Goal: Information Seeking & Learning: Learn about a topic

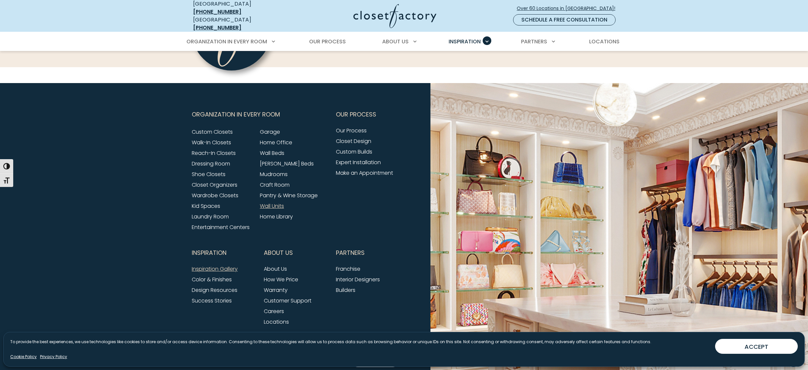
click at [274, 202] on link "Wall Units" at bounding box center [272, 206] width 24 height 8
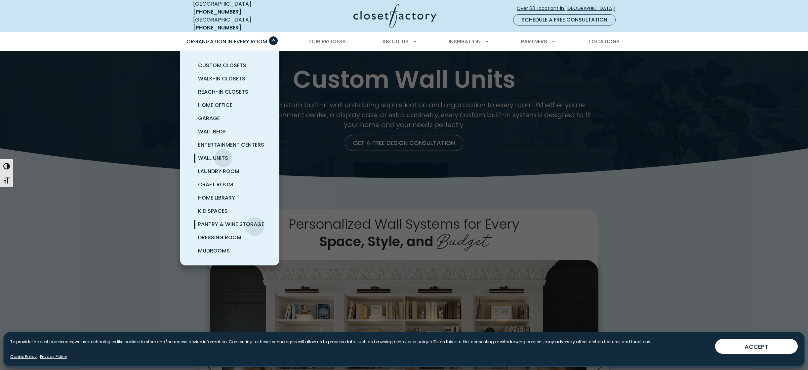
click at [255, 221] on span "Pantry & Wine Storage" at bounding box center [231, 224] width 66 height 8
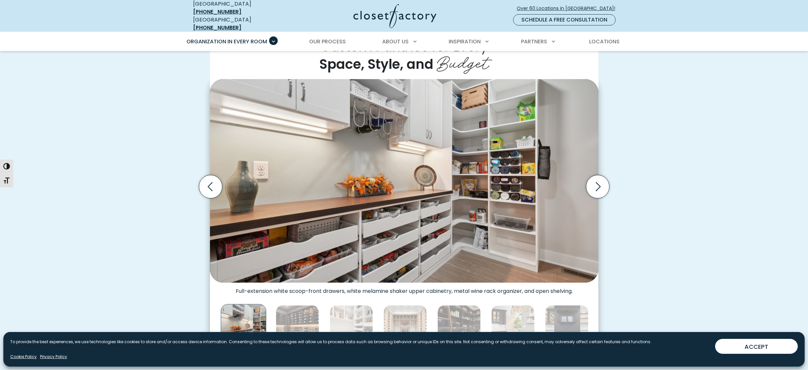
scroll to position [178, 0]
click at [595, 178] on icon "Next slide" at bounding box center [597, 186] width 23 height 23
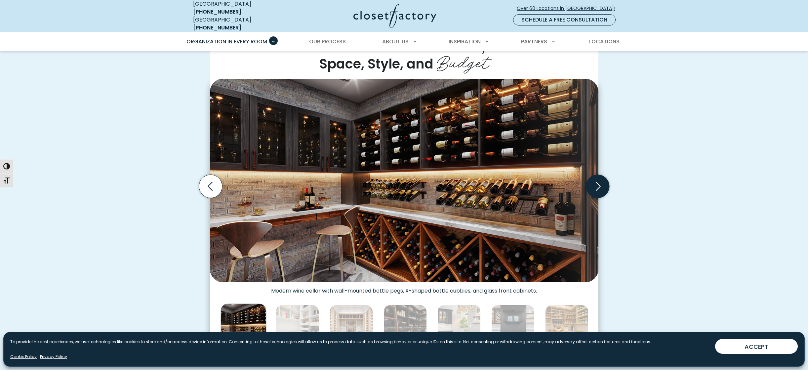
click at [595, 178] on icon "Next slide" at bounding box center [597, 186] width 23 height 23
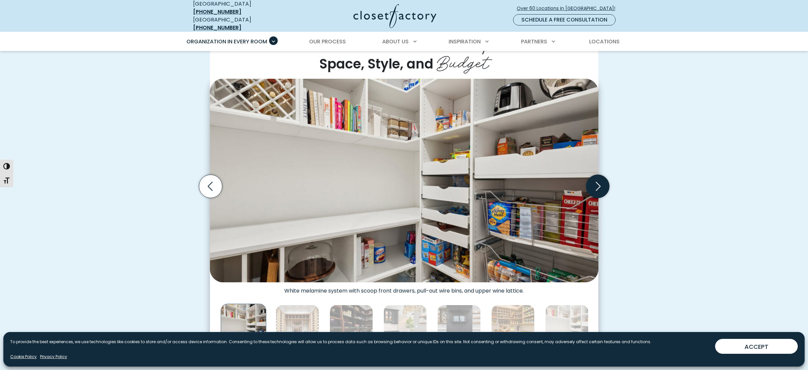
click at [595, 178] on icon "Next slide" at bounding box center [597, 186] width 23 height 23
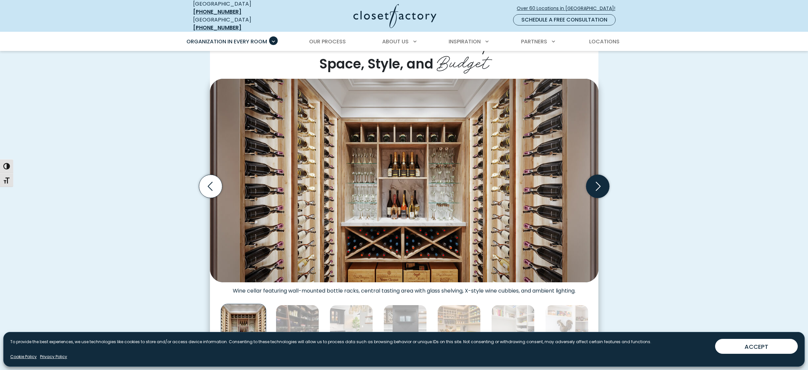
click at [595, 178] on icon "Next slide" at bounding box center [597, 186] width 23 height 23
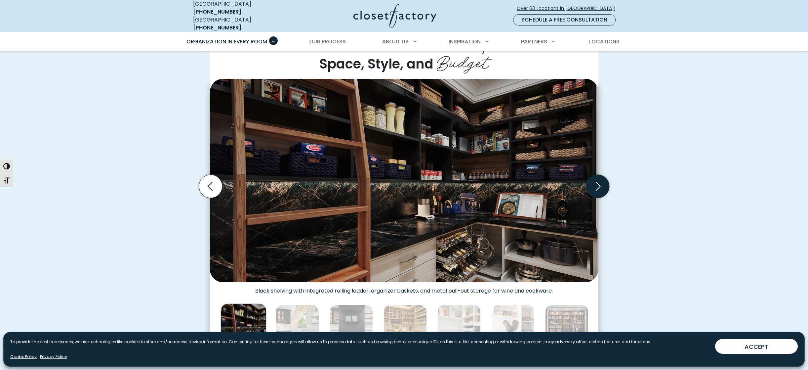
click at [595, 178] on icon "Next slide" at bounding box center [597, 186] width 23 height 23
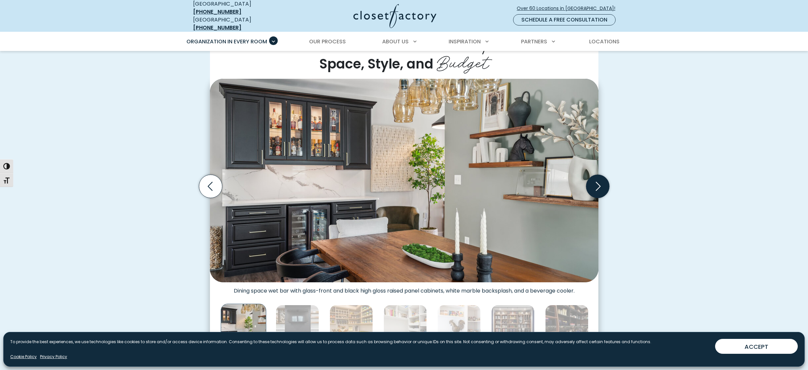
click at [595, 178] on icon "Next slide" at bounding box center [597, 186] width 23 height 23
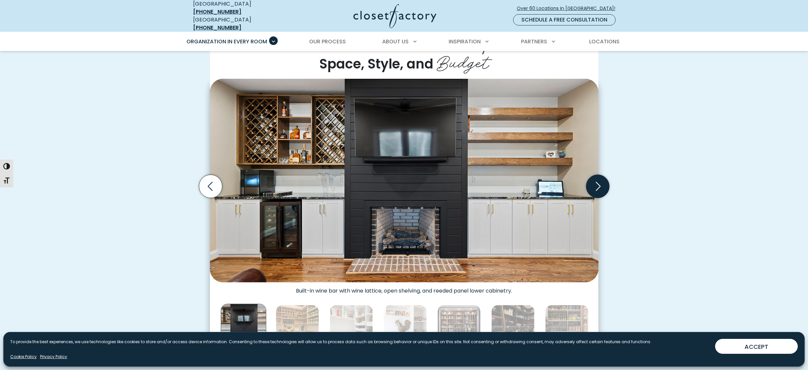
click at [595, 178] on icon "Next slide" at bounding box center [597, 186] width 23 height 23
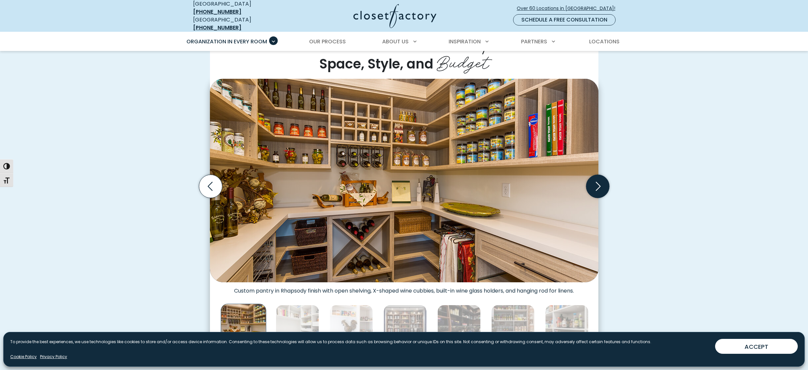
click at [595, 178] on icon "Next slide" at bounding box center [597, 186] width 23 height 23
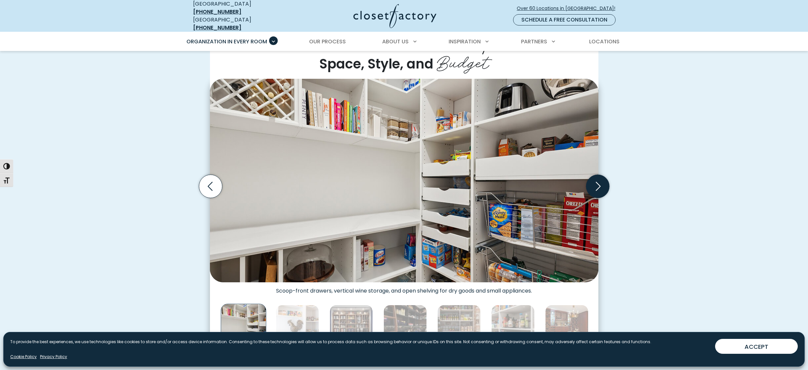
click at [595, 178] on icon "Next slide" at bounding box center [597, 186] width 23 height 23
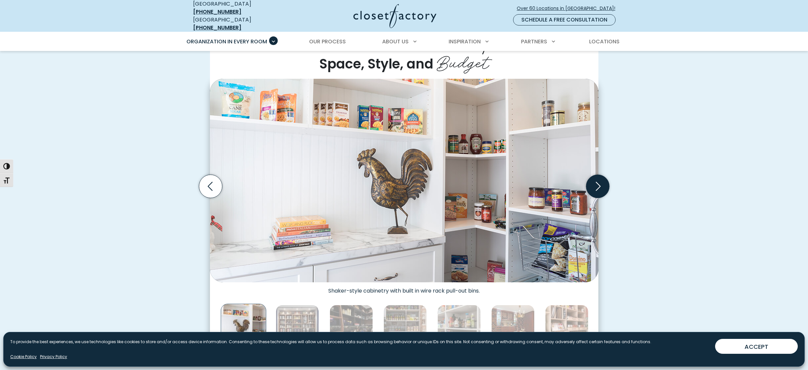
click at [601, 181] on icon "Next slide" at bounding box center [597, 186] width 23 height 23
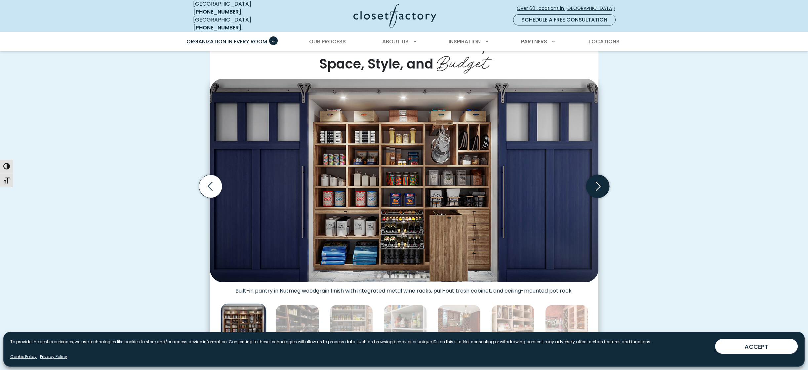
click at [601, 180] on icon "Next slide" at bounding box center [597, 186] width 23 height 23
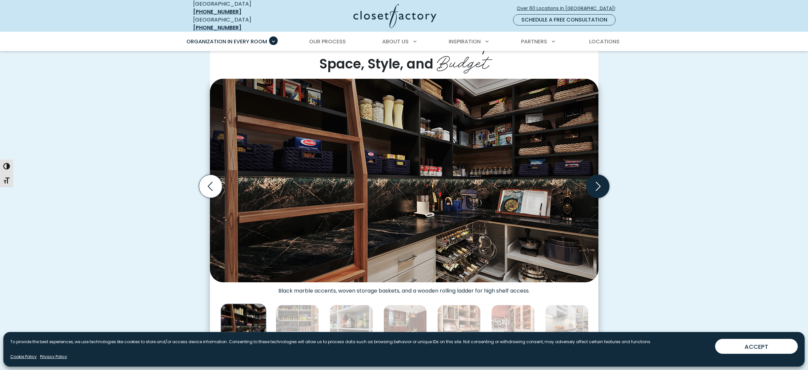
click at [601, 180] on icon "Next slide" at bounding box center [597, 186] width 23 height 23
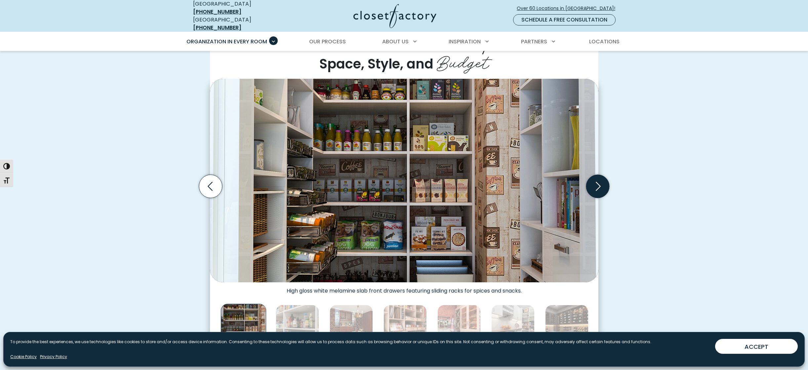
click at [599, 177] on icon "Next slide" at bounding box center [597, 186] width 23 height 23
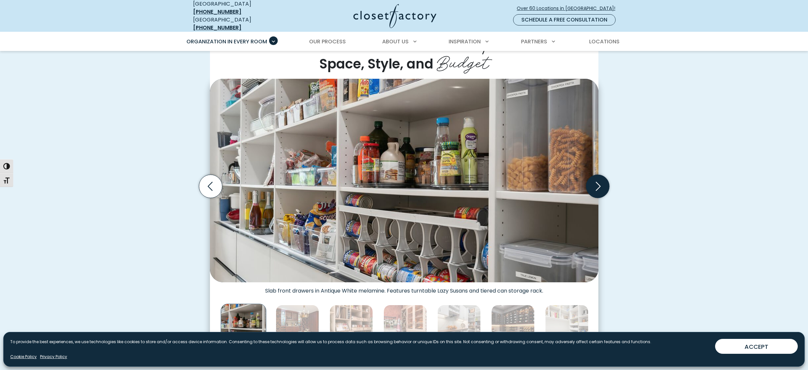
click at [599, 177] on icon "Next slide" at bounding box center [597, 186] width 23 height 23
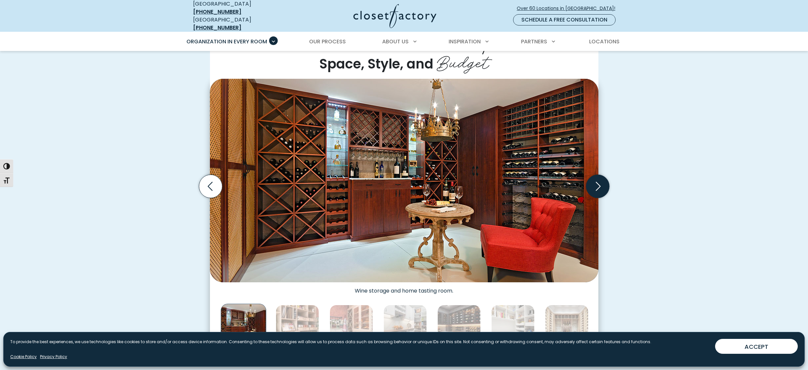
click at [599, 177] on icon "Next slide" at bounding box center [597, 186] width 23 height 23
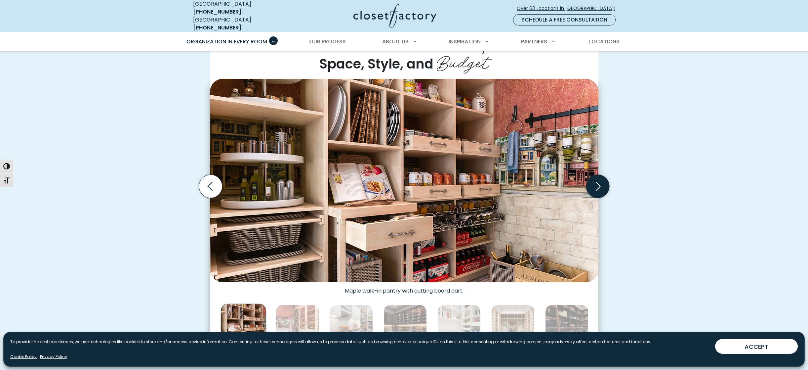
click at [598, 178] on icon "Next slide" at bounding box center [597, 186] width 23 height 23
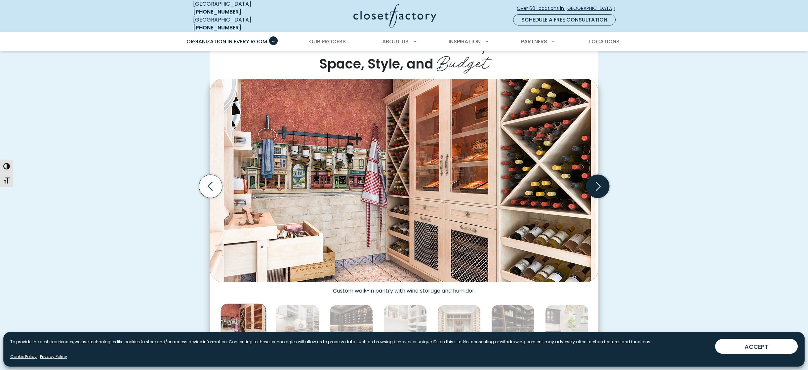
click at [598, 178] on icon "Next slide" at bounding box center [597, 186] width 23 height 23
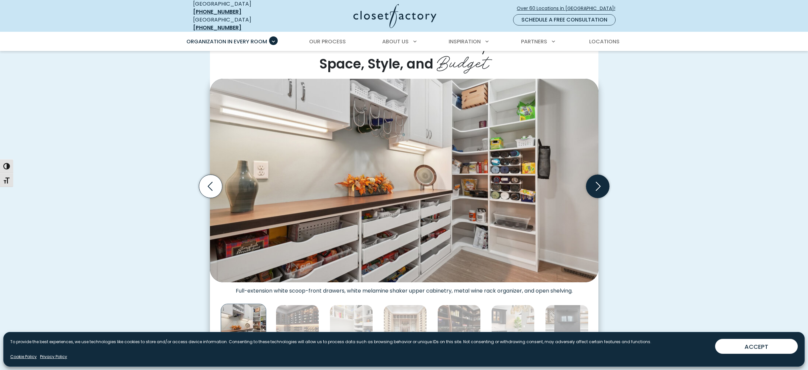
click at [598, 178] on icon "Next slide" at bounding box center [597, 186] width 23 height 23
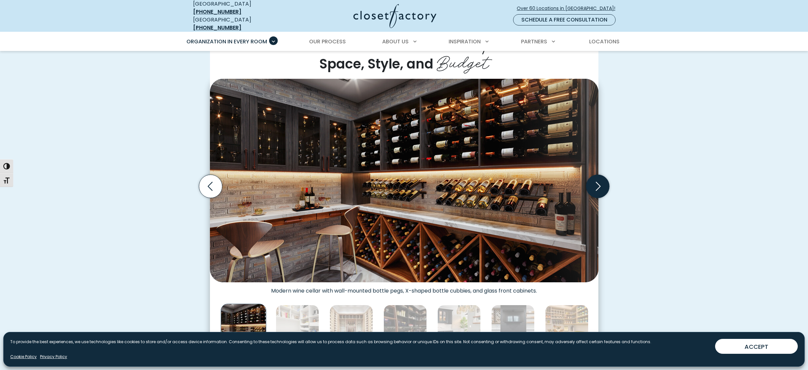
click at [598, 178] on icon "Next slide" at bounding box center [597, 186] width 23 height 23
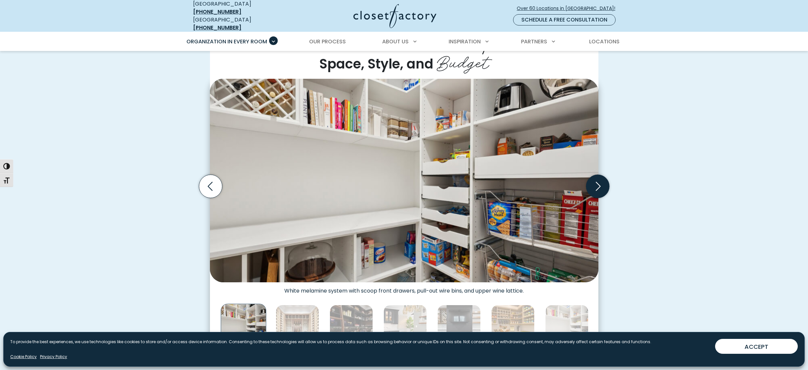
click at [598, 178] on icon "Next slide" at bounding box center [597, 186] width 23 height 23
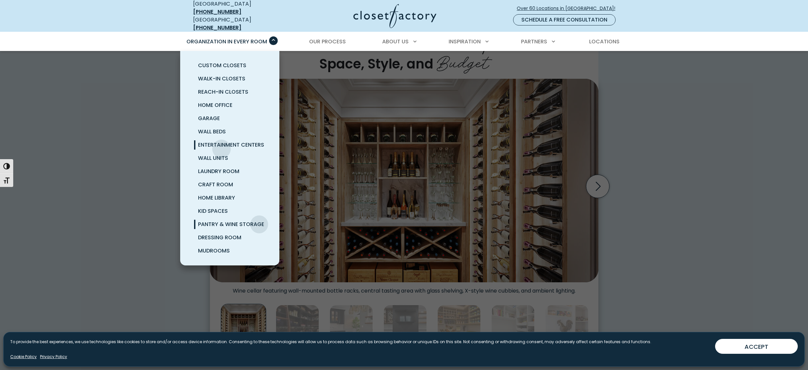
click at [222, 144] on link "Entertainment Centers" at bounding box center [237, 144] width 99 height 13
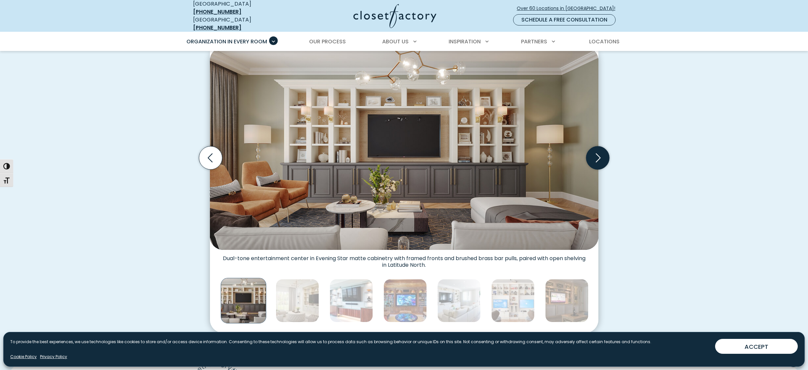
click at [599, 153] on icon "Next slide" at bounding box center [598, 157] width 5 height 9
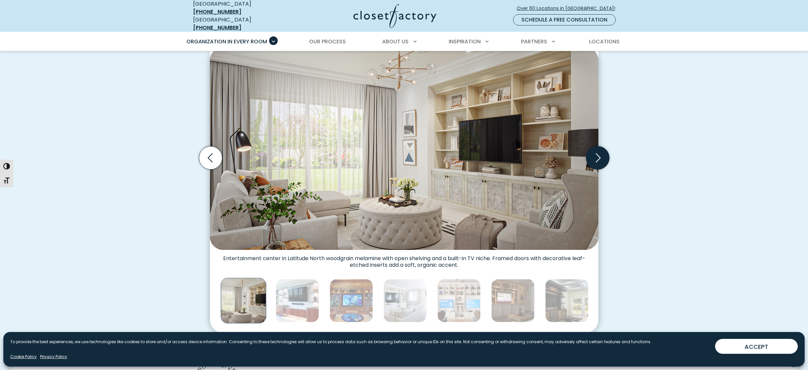
click at [597, 152] on icon "Next slide" at bounding box center [597, 157] width 23 height 23
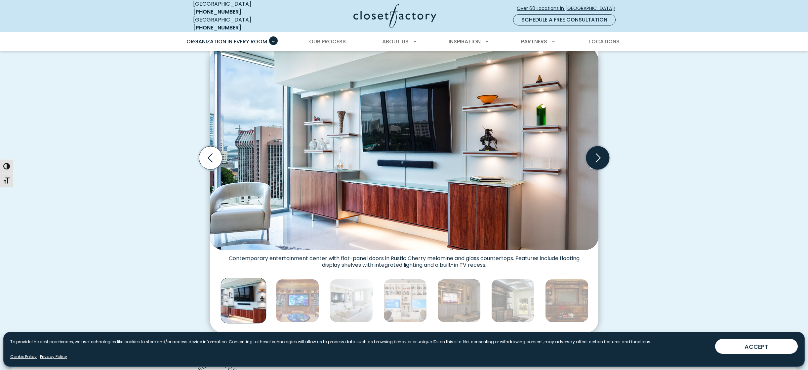
click at [597, 152] on icon "Next slide" at bounding box center [597, 157] width 23 height 23
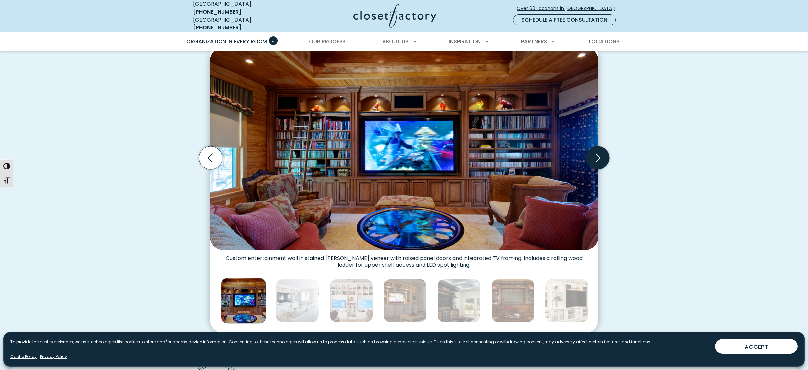
click at [597, 152] on icon "Next slide" at bounding box center [597, 157] width 23 height 23
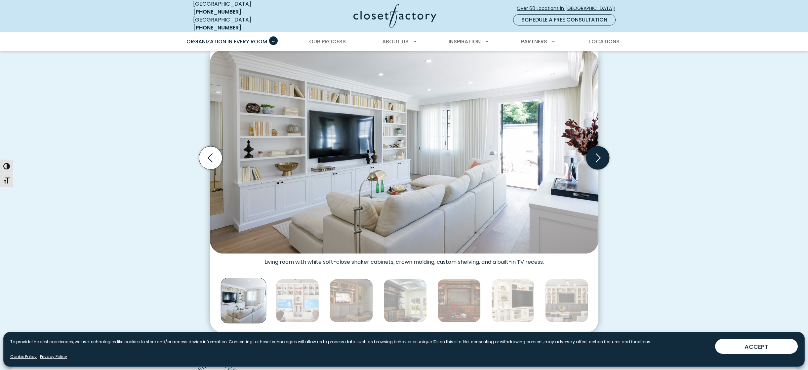
click at [597, 152] on icon "Next slide" at bounding box center [597, 157] width 23 height 23
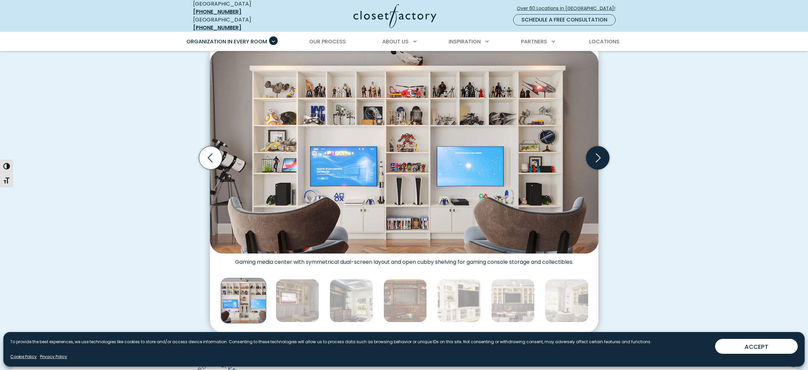
click at [597, 152] on icon "Next slide" at bounding box center [597, 157] width 23 height 23
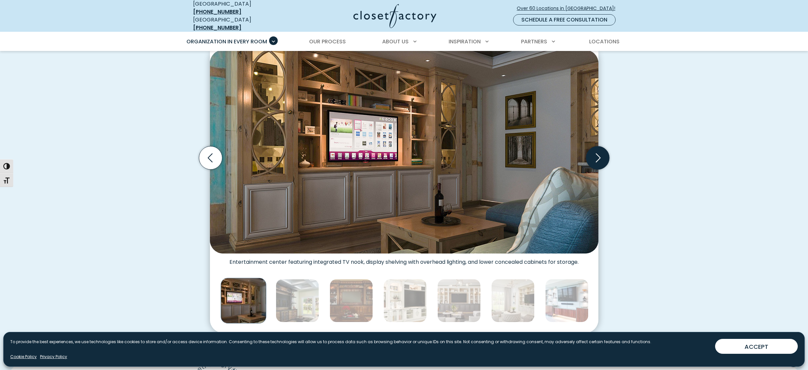
click at [597, 152] on icon "Next slide" at bounding box center [597, 157] width 23 height 23
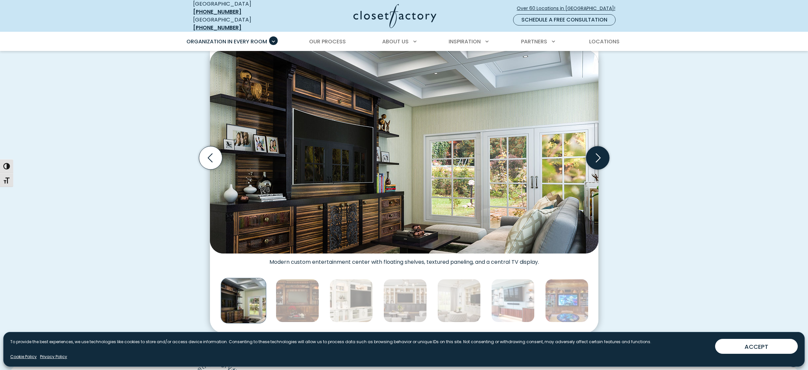
click at [597, 152] on icon "Next slide" at bounding box center [597, 157] width 23 height 23
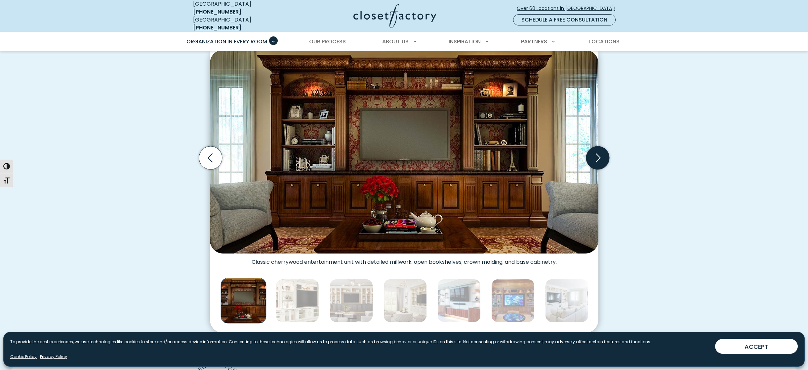
click at [597, 152] on icon "Next slide" at bounding box center [597, 157] width 23 height 23
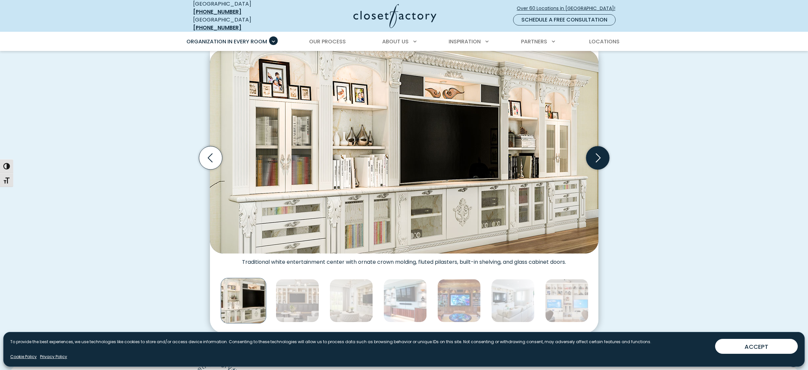
click at [597, 152] on icon "Next slide" at bounding box center [597, 157] width 23 height 23
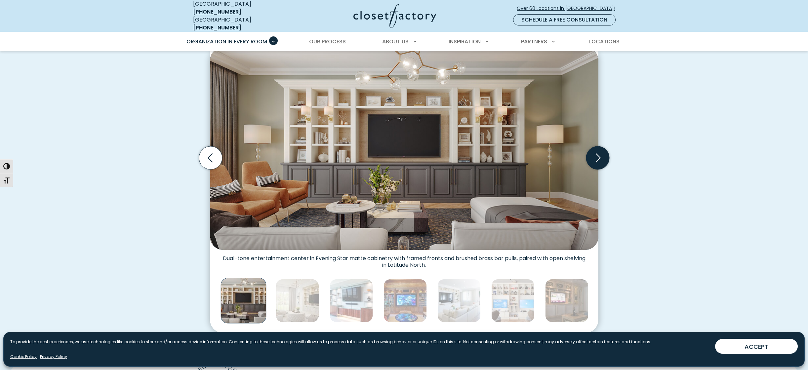
click at [597, 152] on icon "Next slide" at bounding box center [597, 157] width 23 height 23
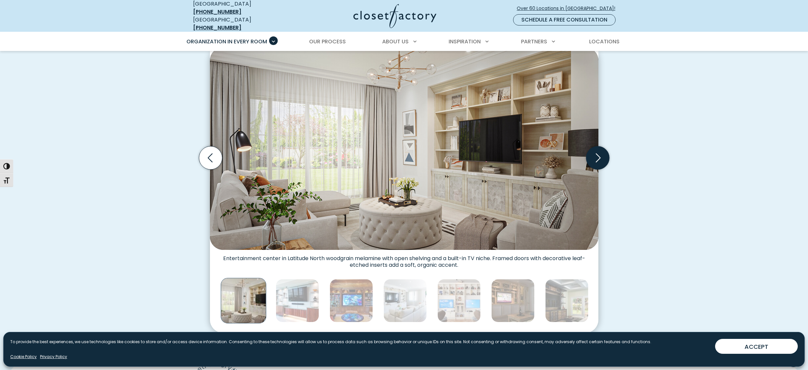
click at [597, 152] on icon "Next slide" at bounding box center [597, 157] width 23 height 23
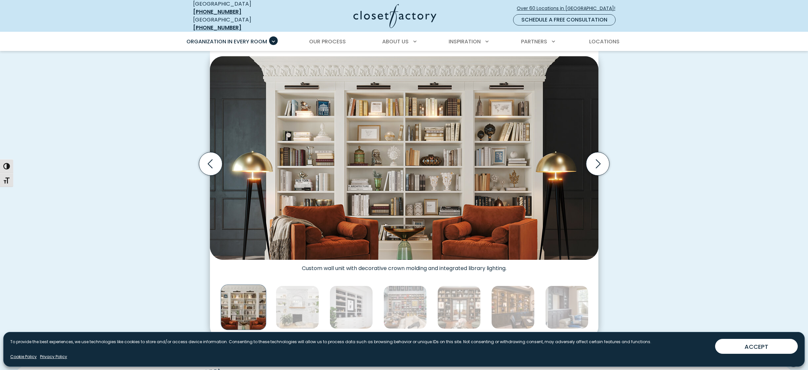
scroll to position [137, 0]
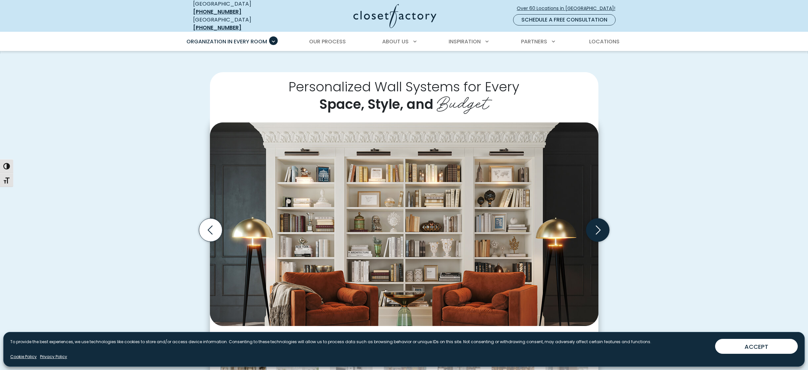
click at [596, 223] on icon "Next slide" at bounding box center [597, 229] width 23 height 23
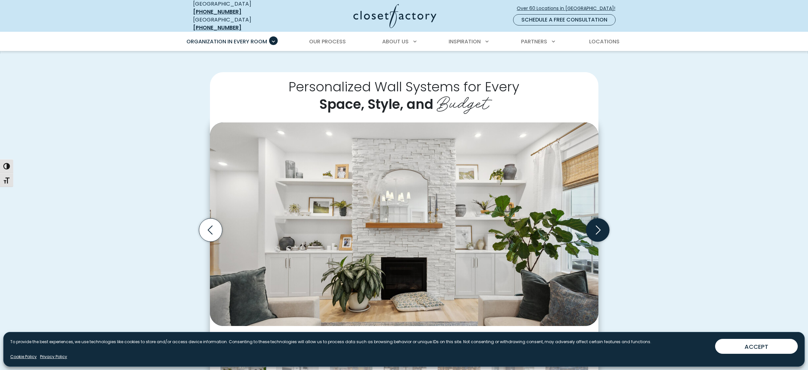
click at [596, 223] on icon "Next slide" at bounding box center [597, 229] width 23 height 23
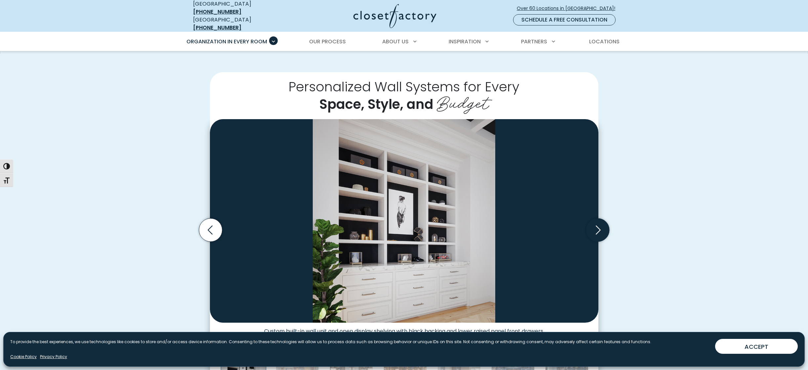
click at [596, 223] on icon "Next slide" at bounding box center [597, 229] width 23 height 23
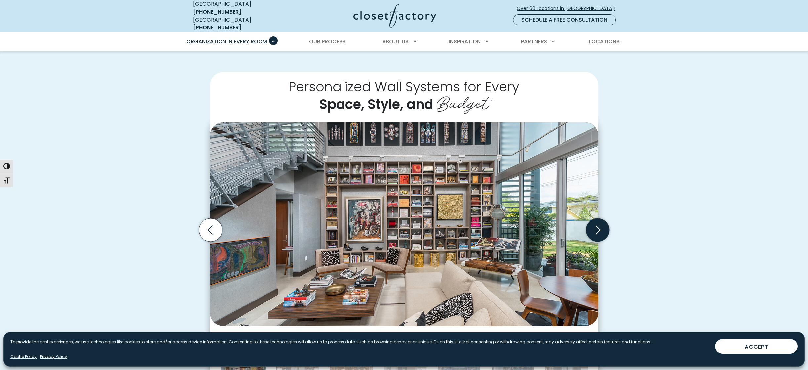
click at [596, 223] on icon "Next slide" at bounding box center [597, 229] width 23 height 23
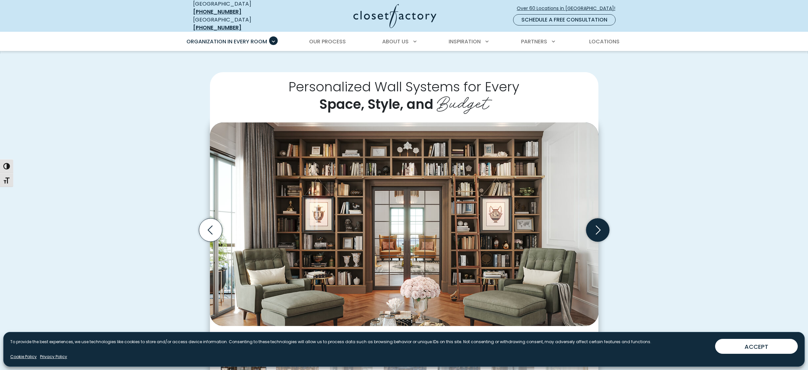
click at [596, 223] on icon "Next slide" at bounding box center [597, 229] width 23 height 23
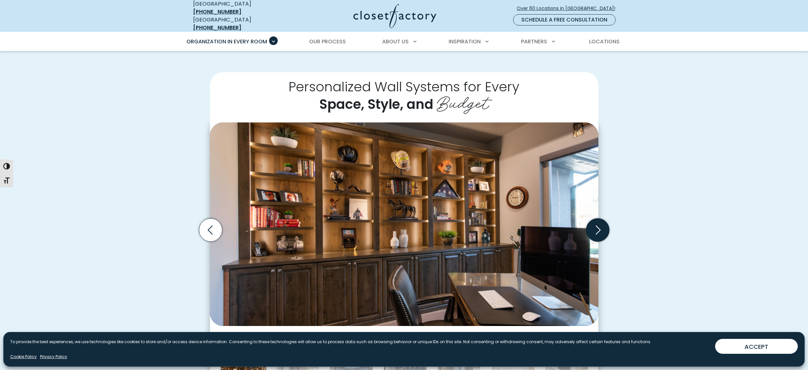
click at [596, 223] on icon "Next slide" at bounding box center [597, 229] width 23 height 23
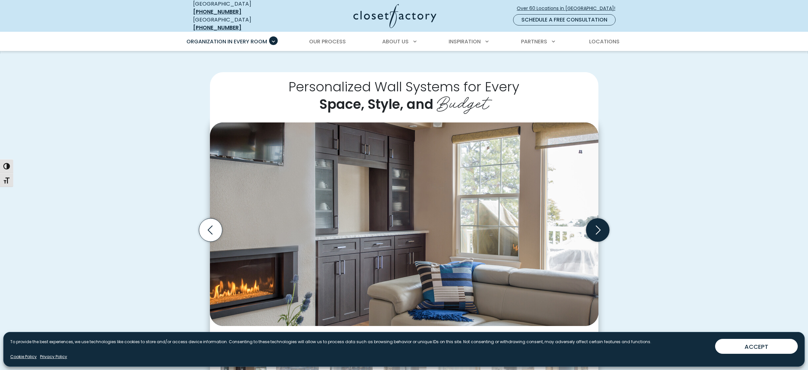
click at [596, 223] on icon "Next slide" at bounding box center [597, 229] width 23 height 23
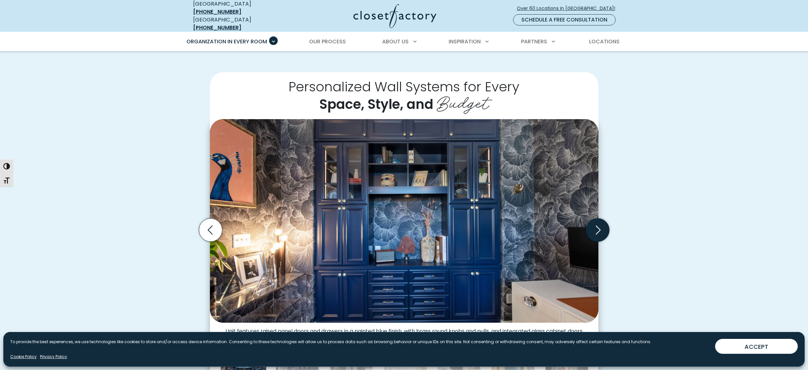
click at [596, 223] on icon "Next slide" at bounding box center [597, 229] width 23 height 23
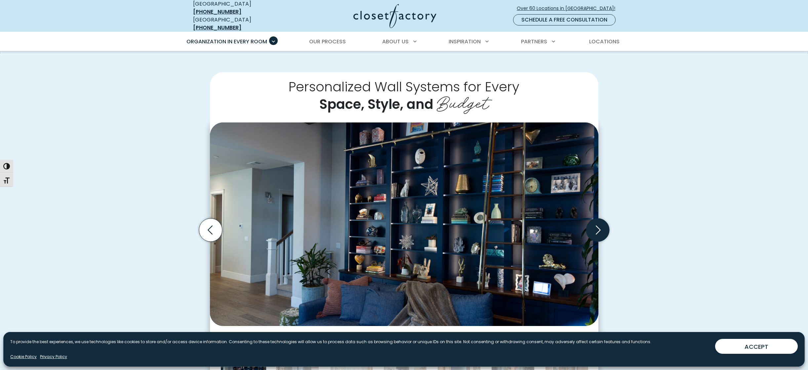
click at [596, 223] on icon "Next slide" at bounding box center [597, 229] width 23 height 23
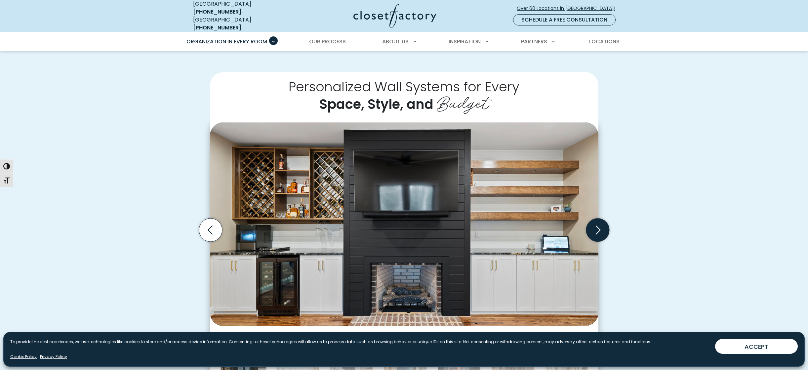
click at [596, 223] on icon "Next slide" at bounding box center [597, 229] width 23 height 23
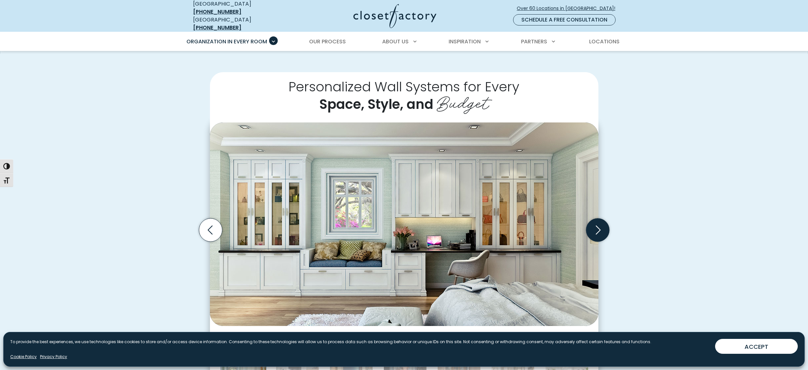
click at [596, 223] on icon "Next slide" at bounding box center [597, 229] width 23 height 23
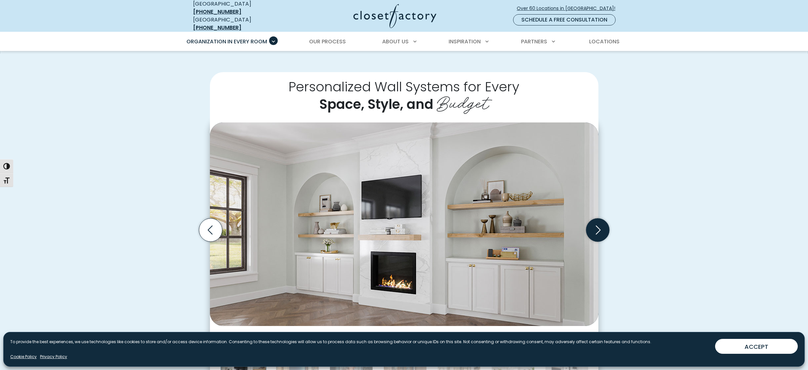
click at [596, 223] on icon "Next slide" at bounding box center [597, 229] width 23 height 23
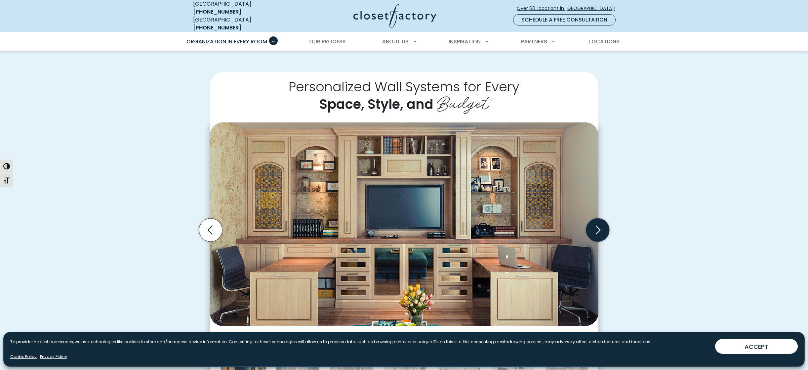
click at [596, 223] on icon "Next slide" at bounding box center [597, 229] width 23 height 23
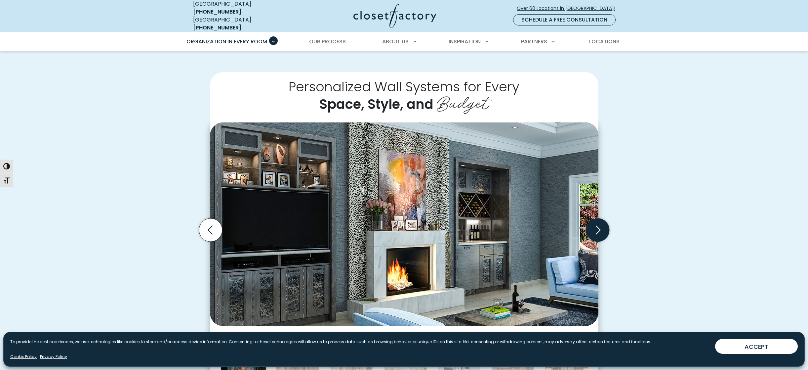
click at [596, 223] on icon "Next slide" at bounding box center [597, 229] width 23 height 23
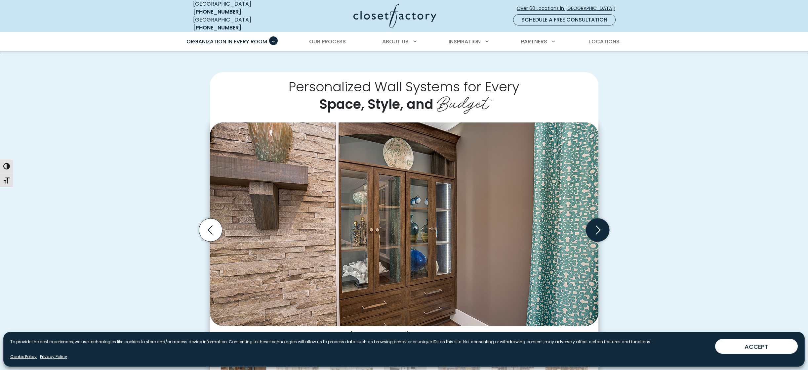
drag, startPoint x: 596, startPoint y: 223, endPoint x: 603, endPoint y: 221, distance: 7.2
click at [597, 222] on icon "Next slide" at bounding box center [598, 230] width 28 height 28
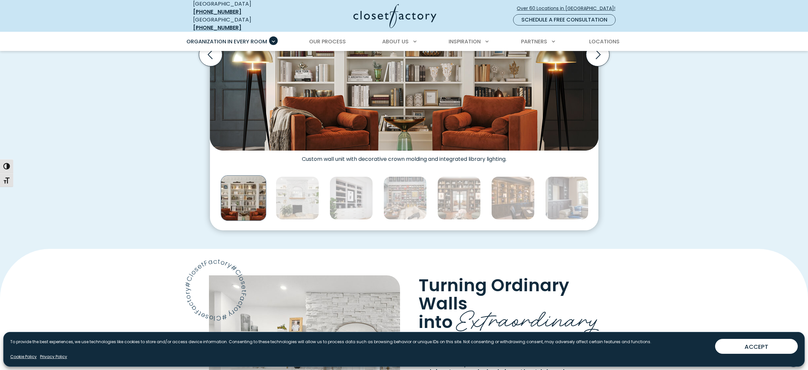
scroll to position [160, 0]
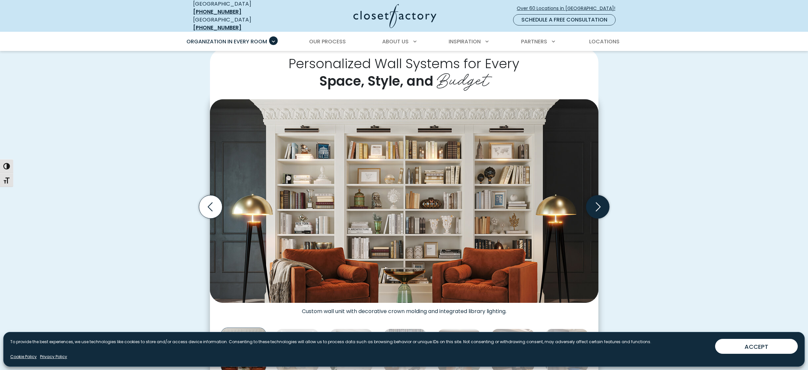
click at [593, 205] on icon "Next slide" at bounding box center [597, 206] width 23 height 23
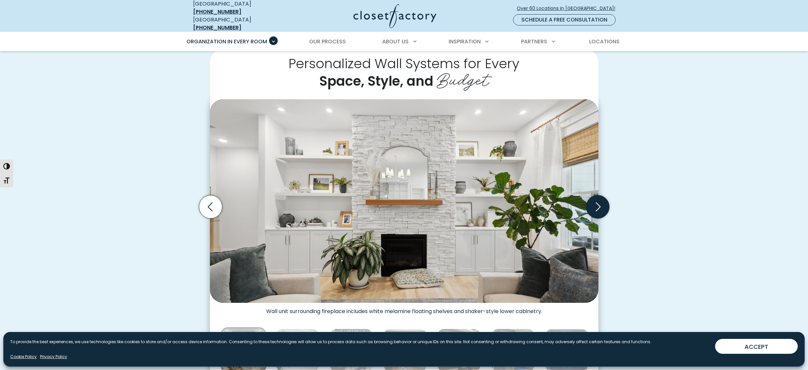
click at [590, 204] on icon "Next slide" at bounding box center [597, 206] width 23 height 23
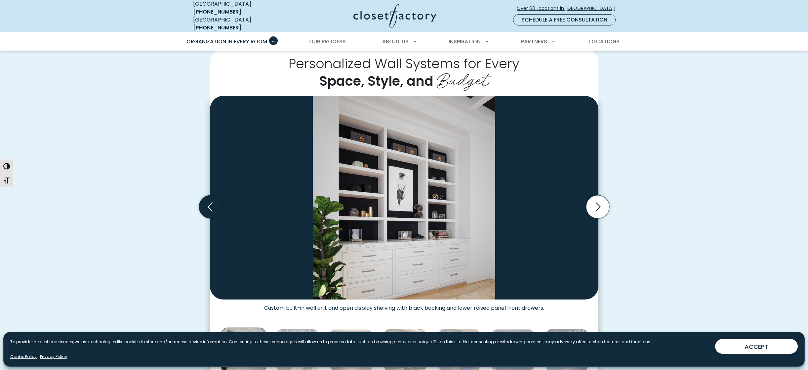
click at [214, 195] on icon "Previous slide" at bounding box center [210, 206] width 23 height 23
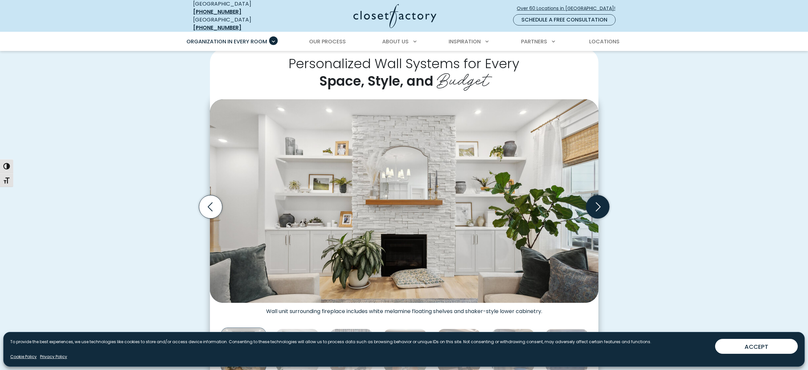
click at [601, 197] on icon "Next slide" at bounding box center [597, 206] width 23 height 23
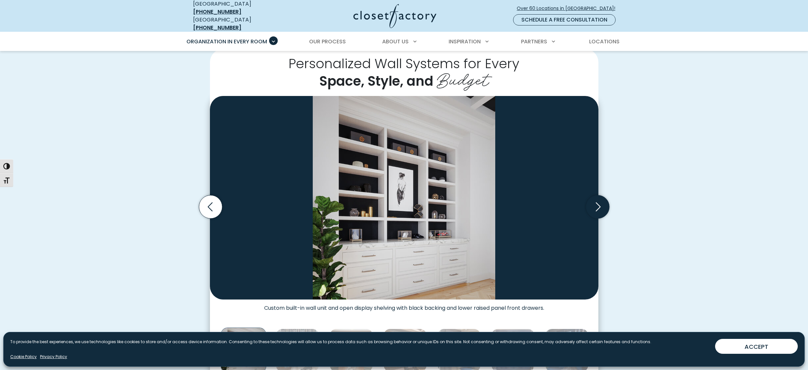
click at [601, 197] on icon "Next slide" at bounding box center [597, 206] width 23 height 23
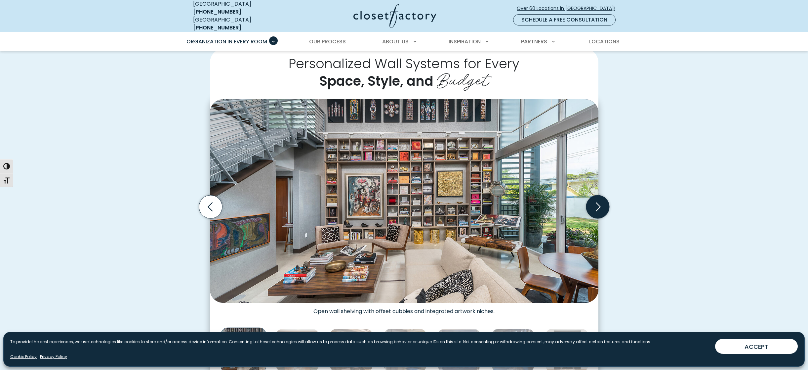
click at [601, 197] on icon "Next slide" at bounding box center [597, 206] width 23 height 23
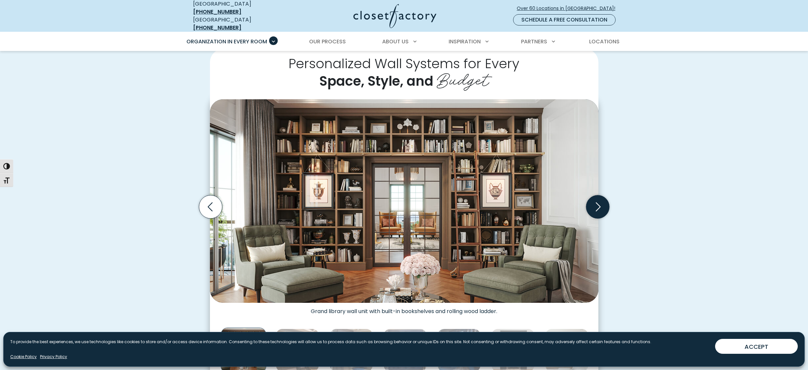
click at [601, 197] on icon "Next slide" at bounding box center [597, 206] width 23 height 23
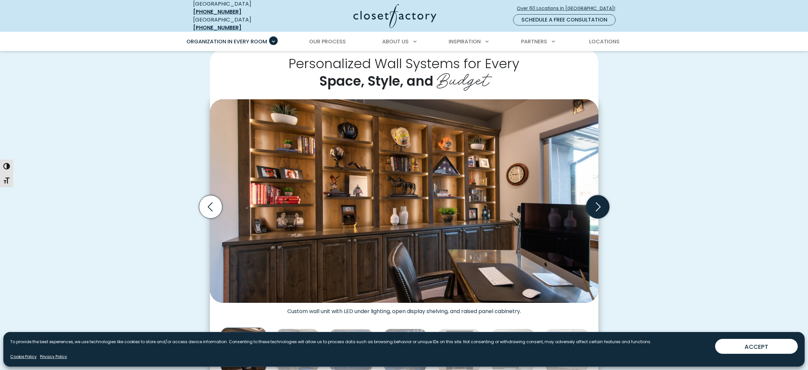
click at [601, 197] on icon "Next slide" at bounding box center [597, 206] width 23 height 23
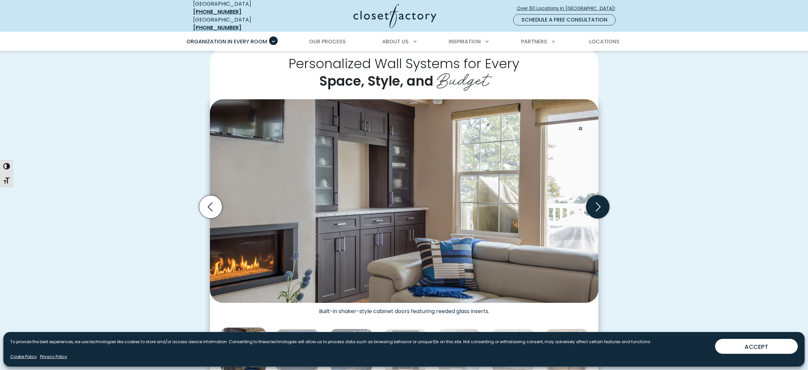
click at [601, 197] on icon "Next slide" at bounding box center [597, 206] width 23 height 23
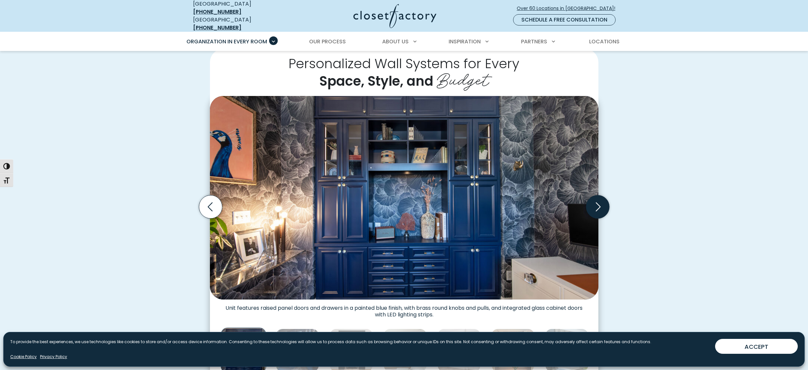
click at [601, 197] on icon "Next slide" at bounding box center [597, 206] width 23 height 23
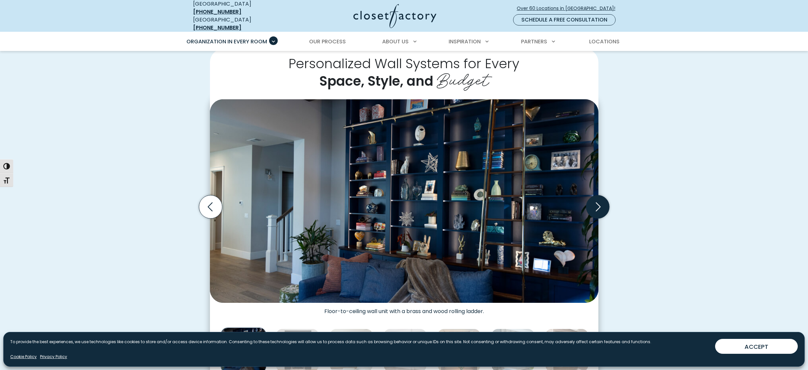
click at [601, 198] on icon "Next slide" at bounding box center [597, 206] width 23 height 23
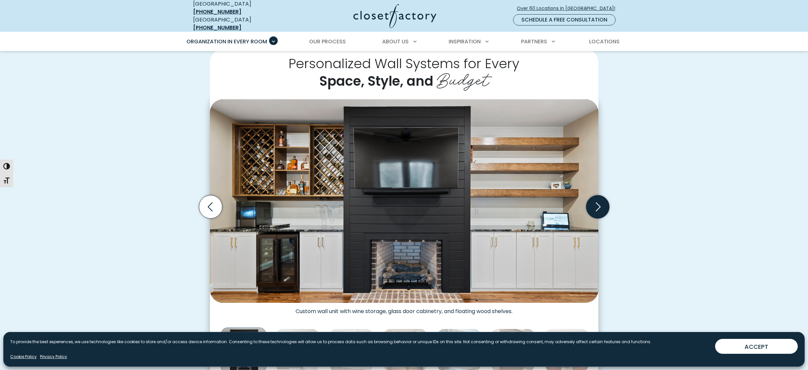
click at [601, 198] on icon "Next slide" at bounding box center [597, 206] width 23 height 23
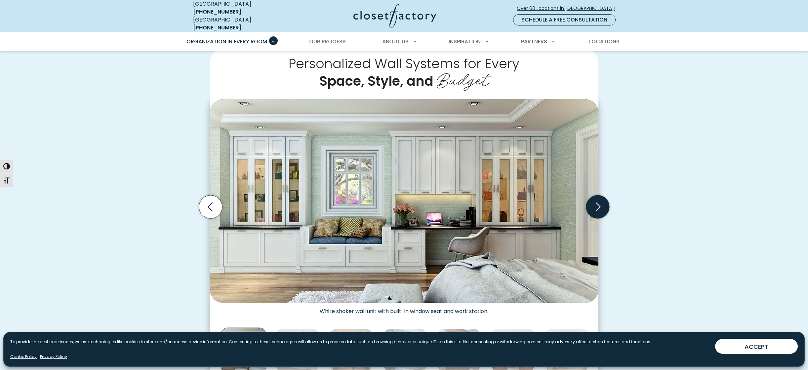
click at [601, 198] on icon "Next slide" at bounding box center [597, 206] width 23 height 23
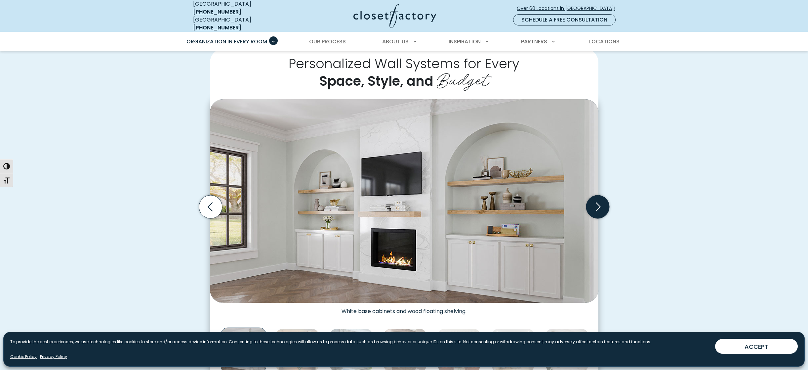
click at [601, 198] on icon "Next slide" at bounding box center [597, 206] width 23 height 23
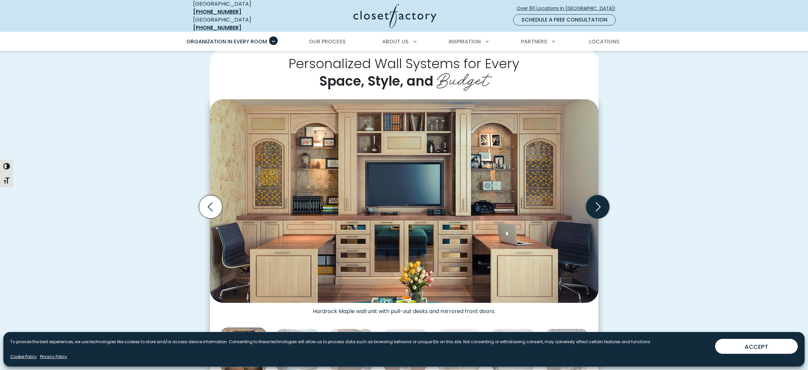
click at [601, 198] on icon "Next slide" at bounding box center [597, 206] width 23 height 23
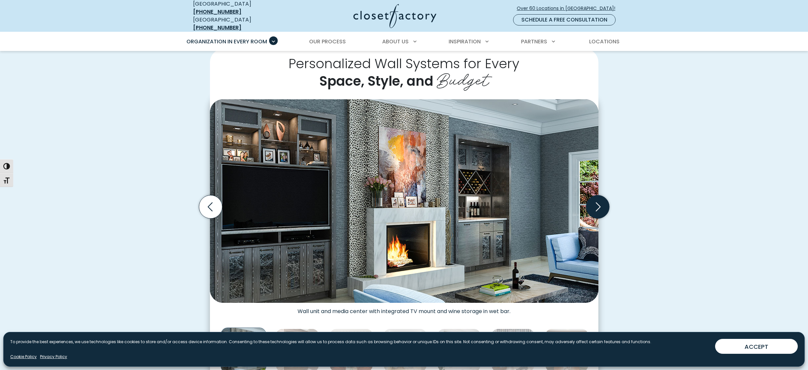
click at [601, 198] on icon "Next slide" at bounding box center [597, 206] width 23 height 23
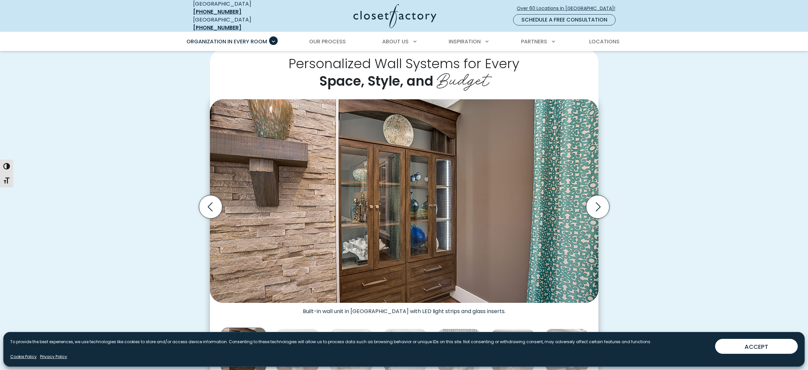
click at [609, 185] on div "Personalized Wall Systems for Every Space, Style, and Budget Built-in wall unit…" at bounding box center [404, 215] width 432 height 333
click at [601, 195] on icon "Next slide" at bounding box center [597, 206] width 23 height 23
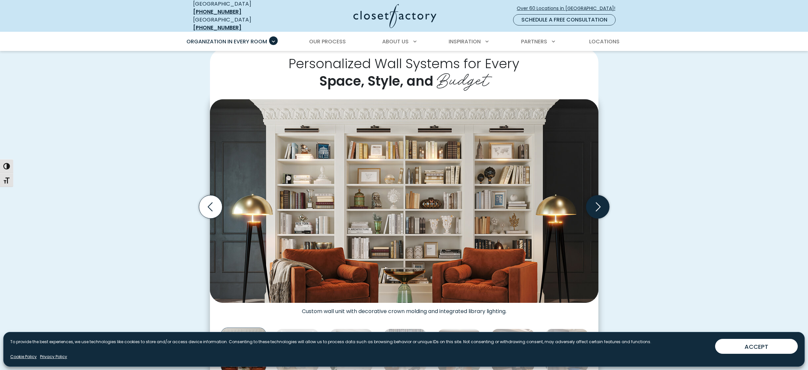
click at [601, 195] on icon "Next slide" at bounding box center [597, 206] width 23 height 23
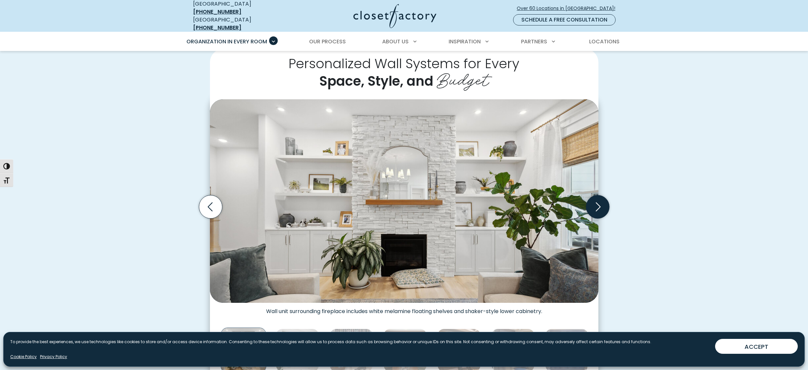
click at [601, 195] on icon "Next slide" at bounding box center [597, 206] width 23 height 23
